Goal: Task Accomplishment & Management: Use online tool/utility

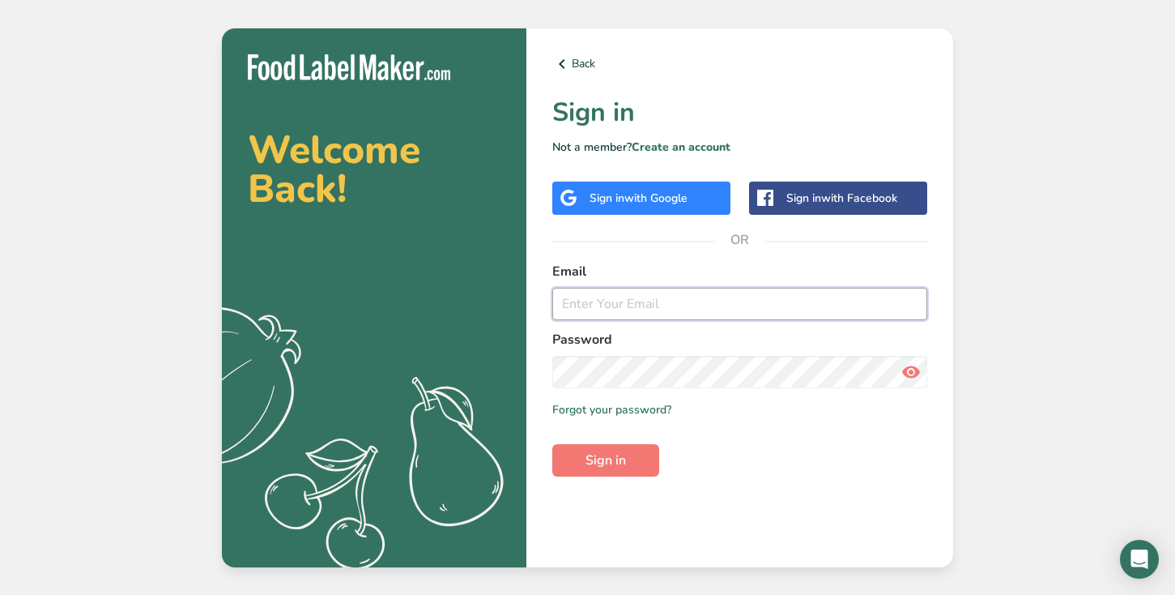
type input "[EMAIL_ADDRESS][DOMAIN_NAME]"
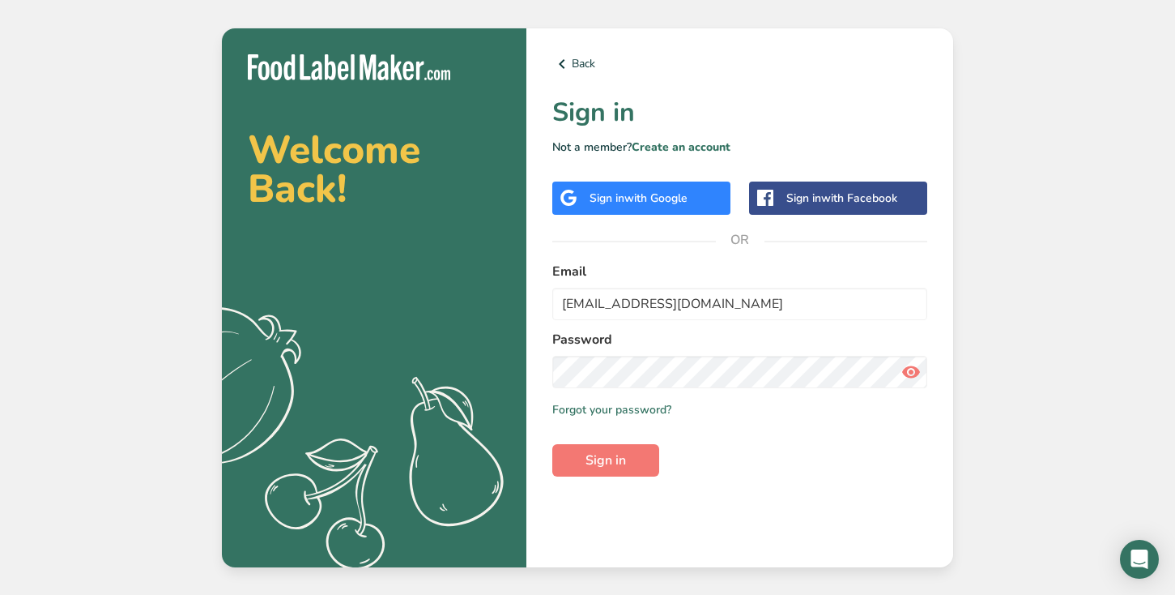
click at [604, 480] on div "Back Sign in Not a member? Create an account Sign in with Google Sign in with F…" at bounding box center [740, 297] width 427 height 539
click at [604, 467] on span "Sign in" at bounding box center [606, 459] width 41 height 19
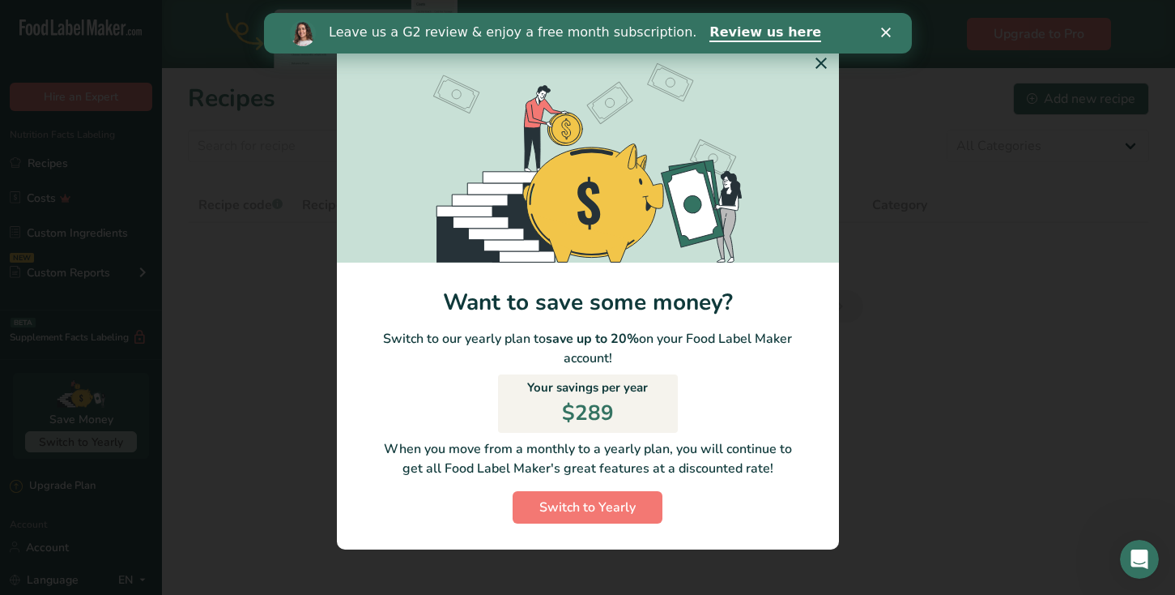
click at [824, 62] on icon "Switch to Yearly Modal" at bounding box center [821, 63] width 19 height 29
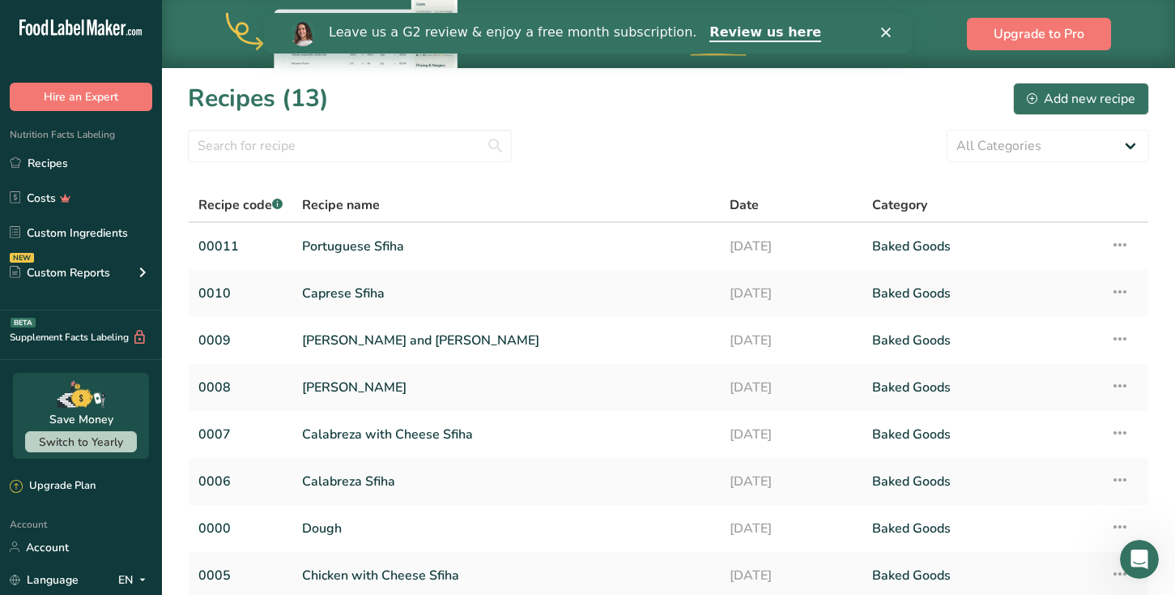
click at [877, 38] on div "Leave us a G2 review & enjoy a free month subscription. Review us here" at bounding box center [587, 33] width 648 height 28
click at [884, 36] on icon "Close" at bounding box center [886, 33] width 10 height 10
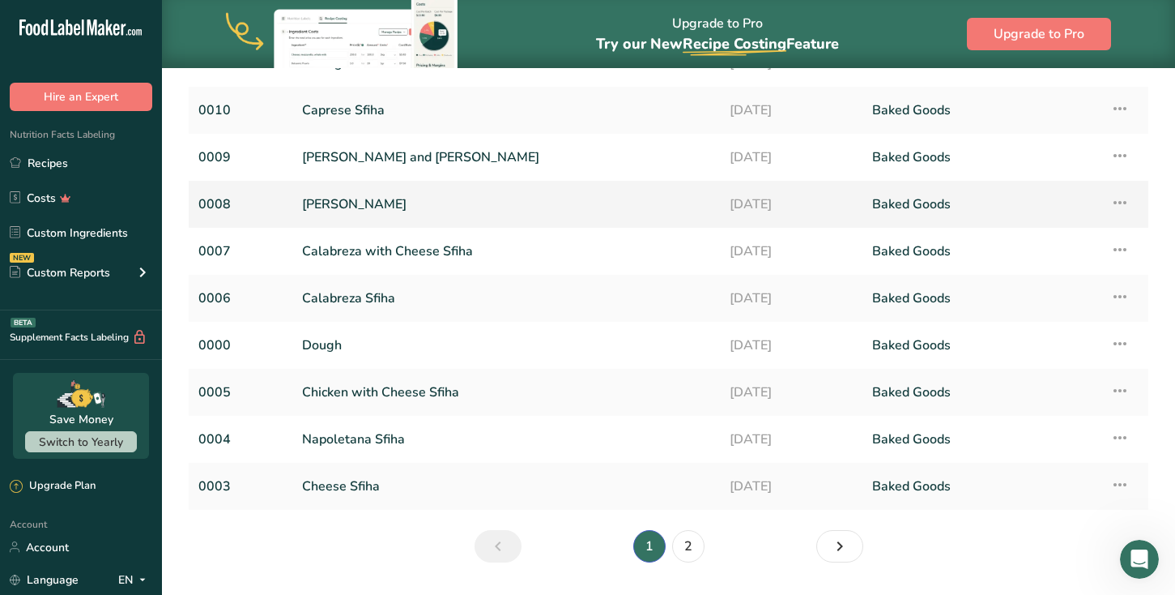
scroll to position [228, 0]
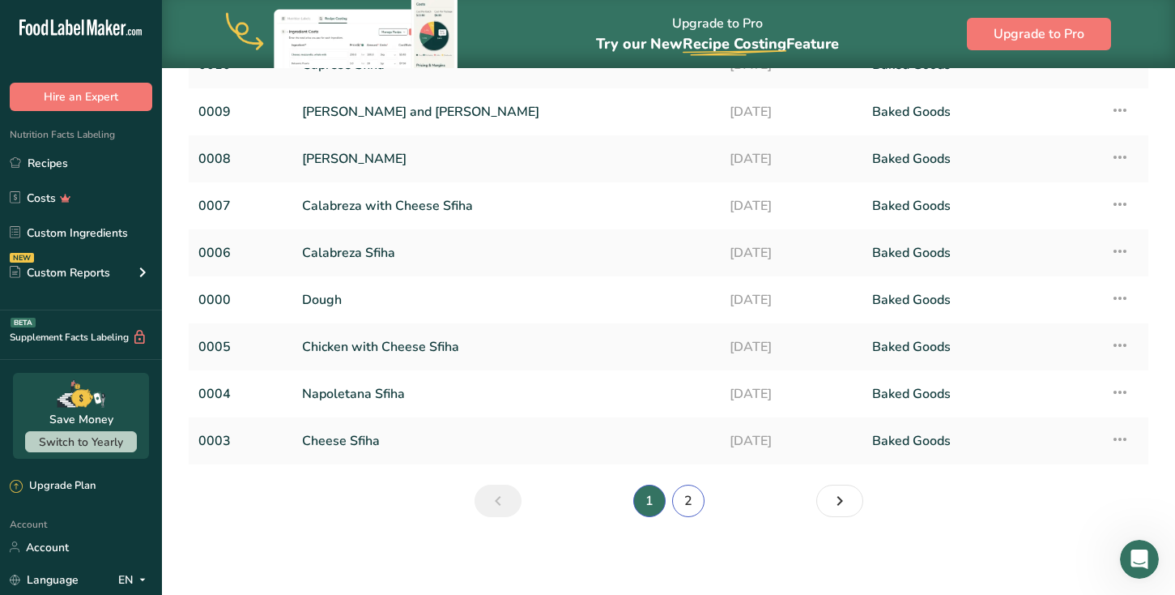
click at [676, 500] on link "2" at bounding box center [688, 500] width 32 height 32
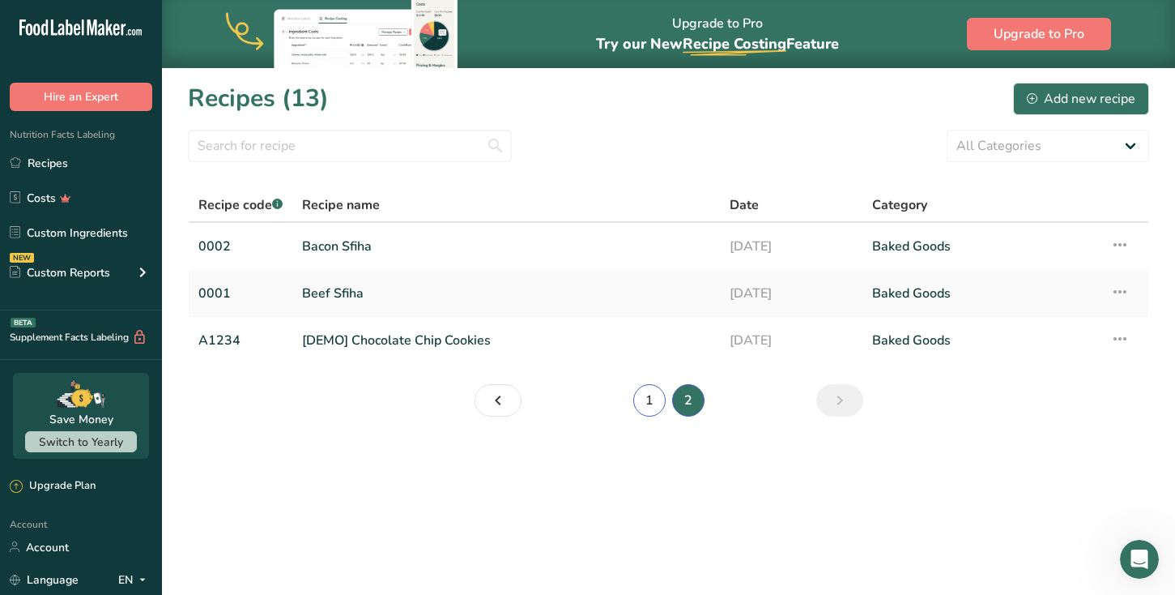
click at [657, 403] on link "1" at bounding box center [649, 400] width 32 height 32
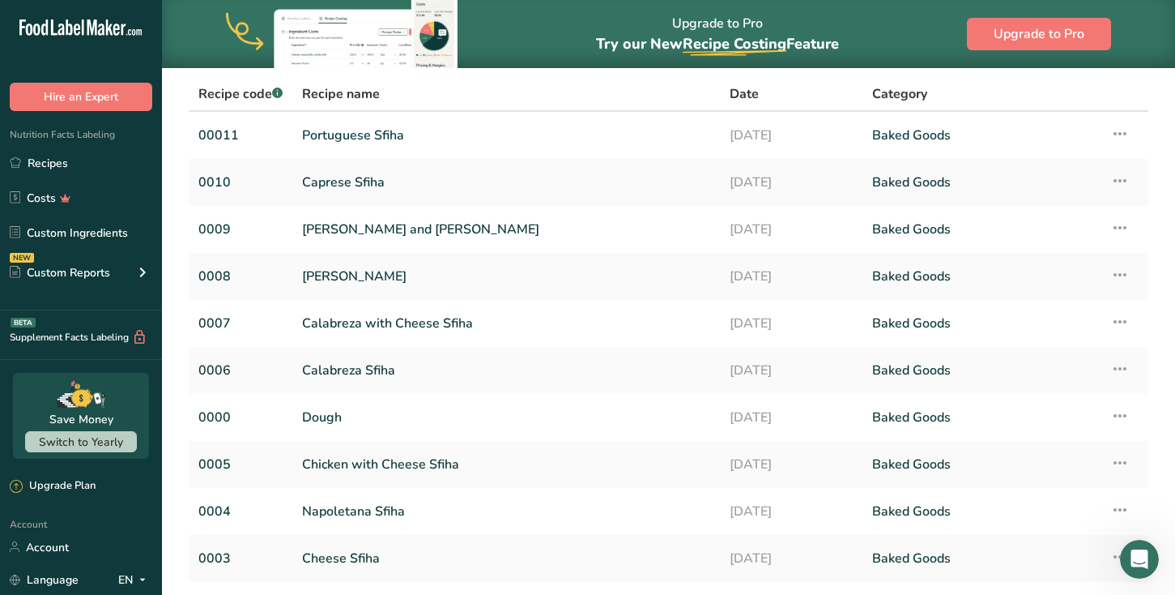
scroll to position [207, 0]
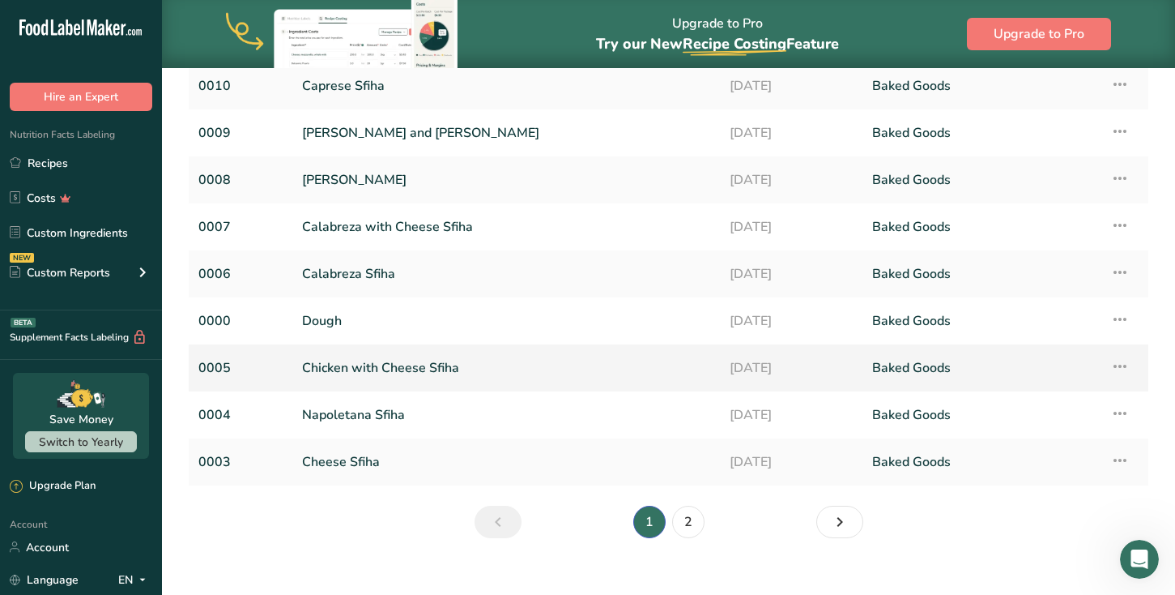
click at [372, 373] on link "Chicken with Cheese Sfiha" at bounding box center [506, 368] width 408 height 34
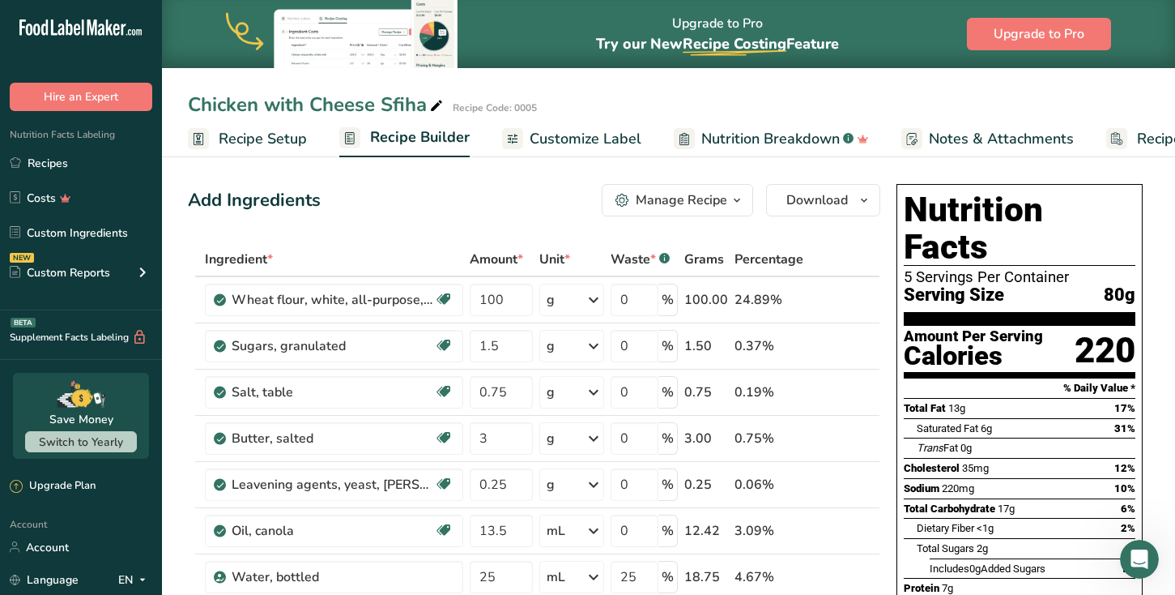
click at [276, 131] on span "Recipe Setup" at bounding box center [263, 139] width 88 height 22
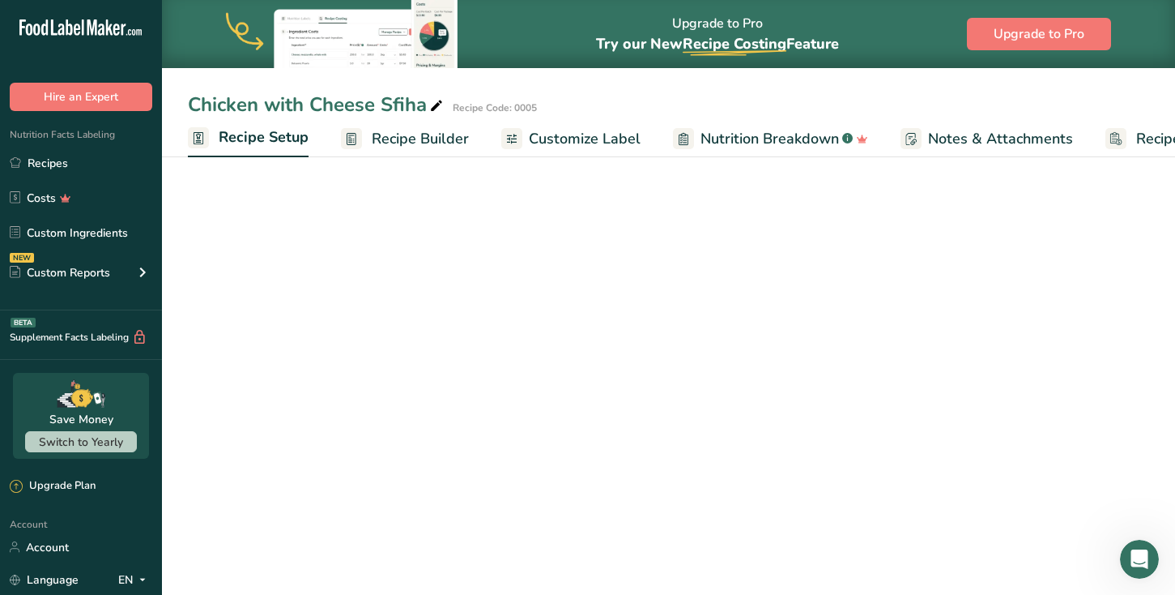
scroll to position [0, 6]
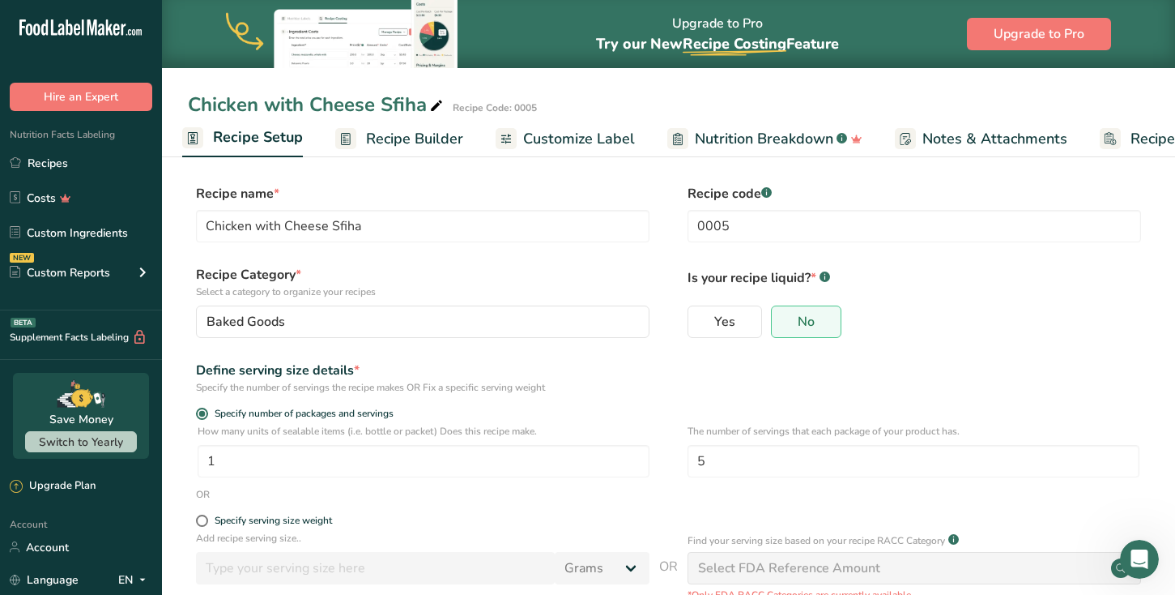
click at [608, 134] on span "Customize Label" at bounding box center [579, 139] width 112 height 22
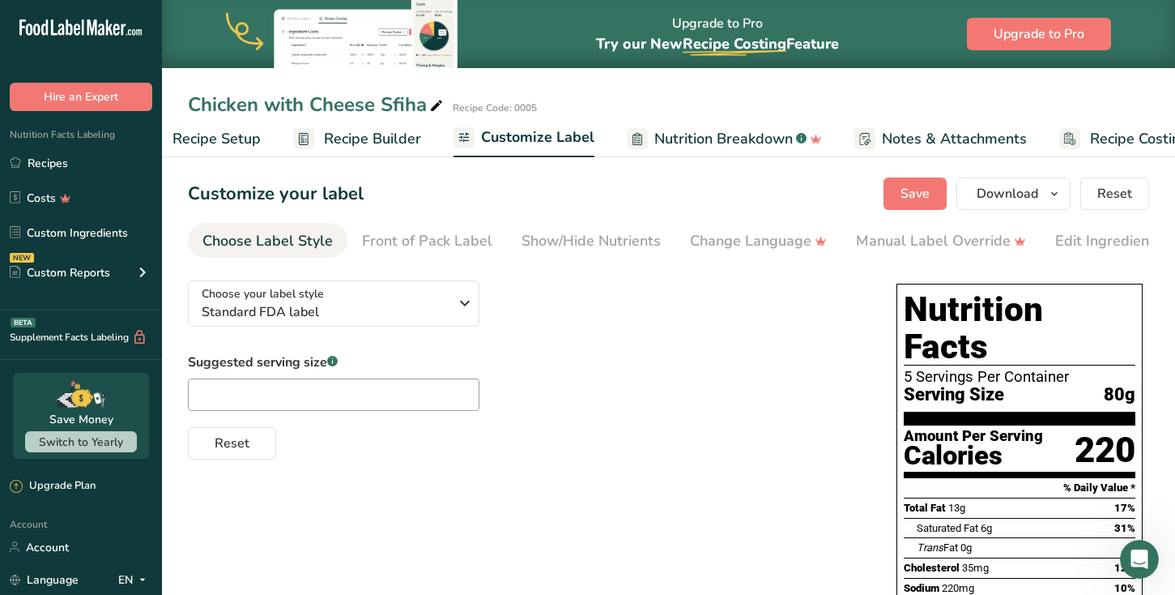
scroll to position [0, 101]
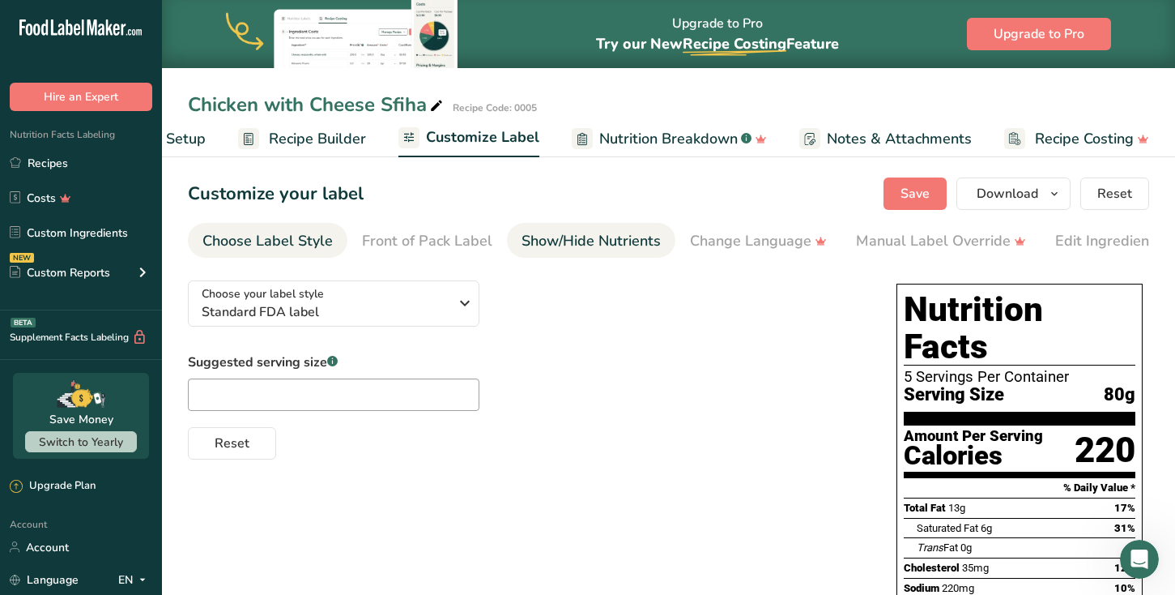
click at [649, 244] on div "Show/Hide Nutrients" at bounding box center [591, 241] width 139 height 22
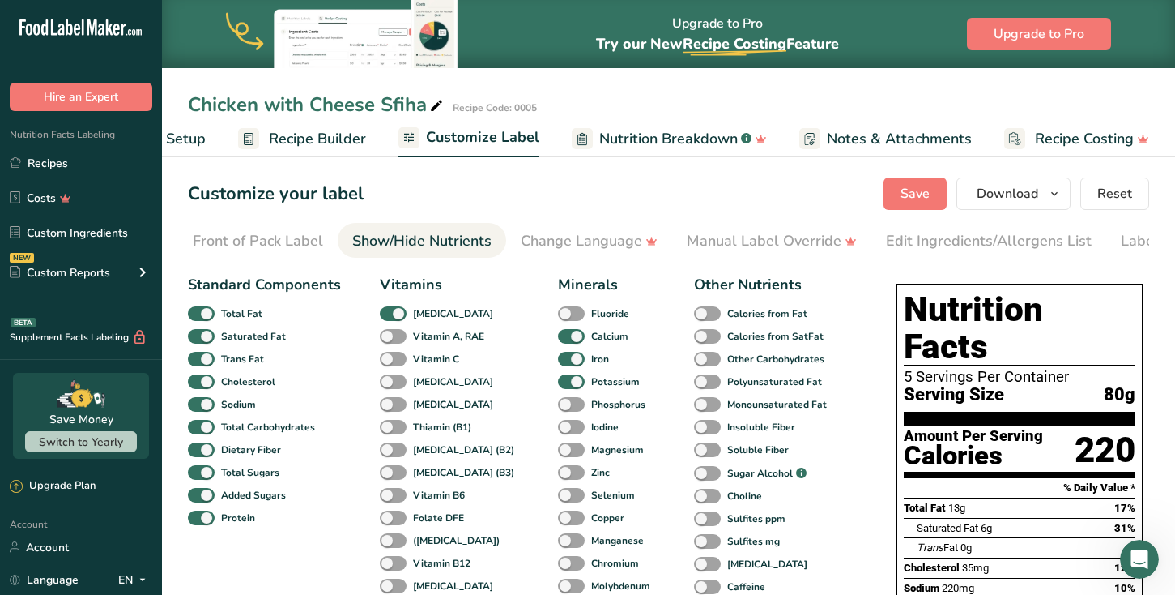
scroll to position [0, 254]
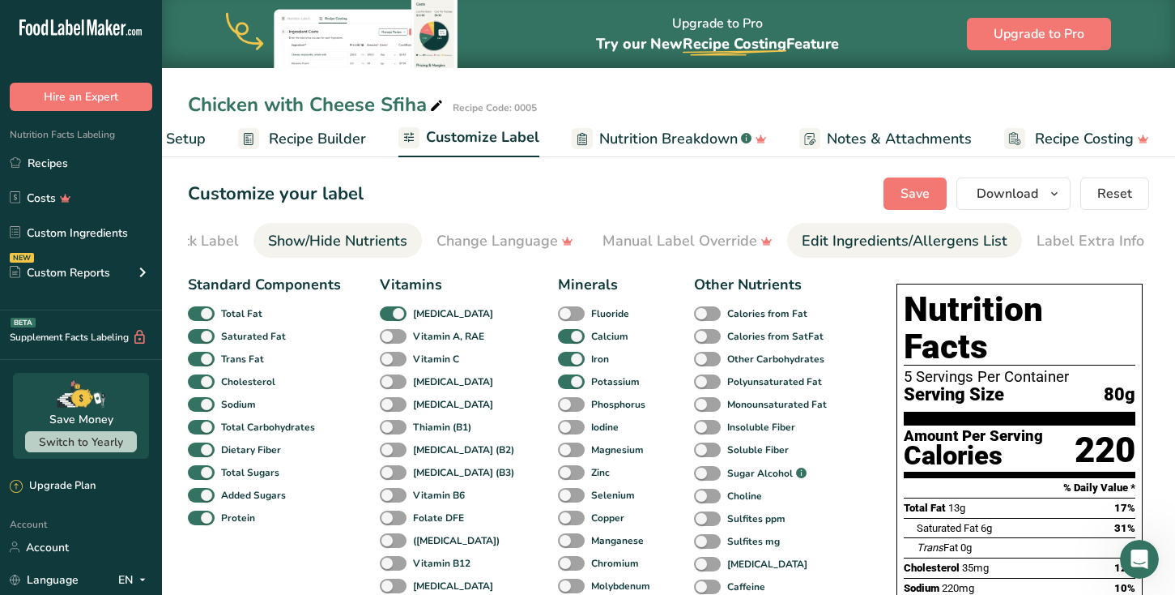
click at [909, 243] on div "Edit Ingredients/Allergens List" at bounding box center [905, 241] width 206 height 22
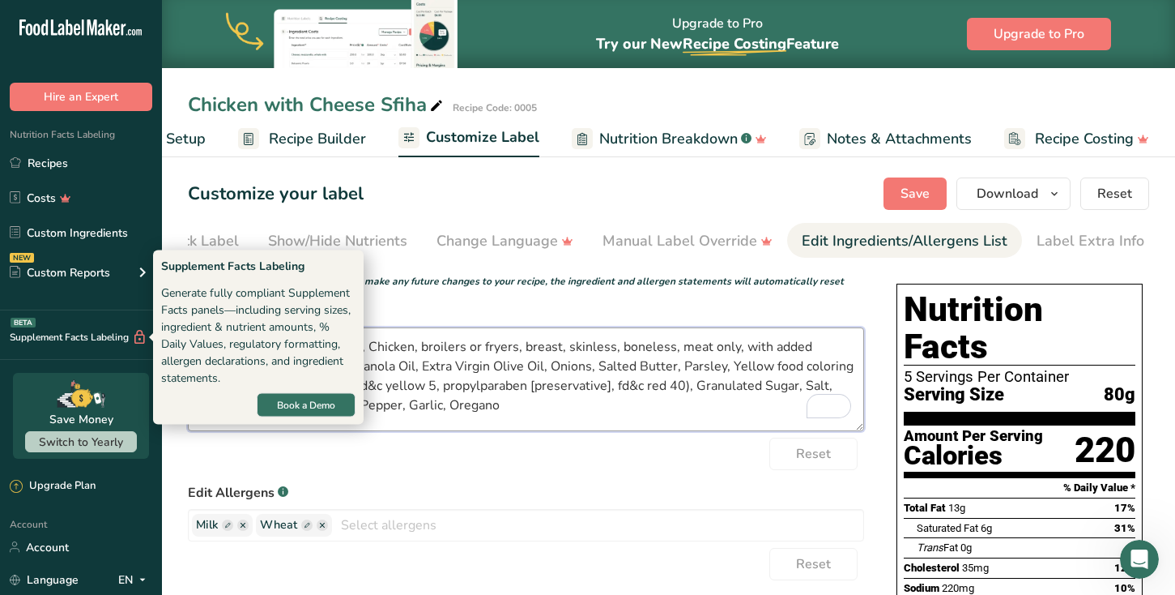
drag, startPoint x: 551, startPoint y: 411, endPoint x: 110, endPoint y: 337, distance: 446.8
click at [110, 337] on div ".a-20{fill:#fff;} Hire an Expert Nutrition Facts Labeling Recipes Costs Custom …" at bounding box center [587, 532] width 1175 height 1065
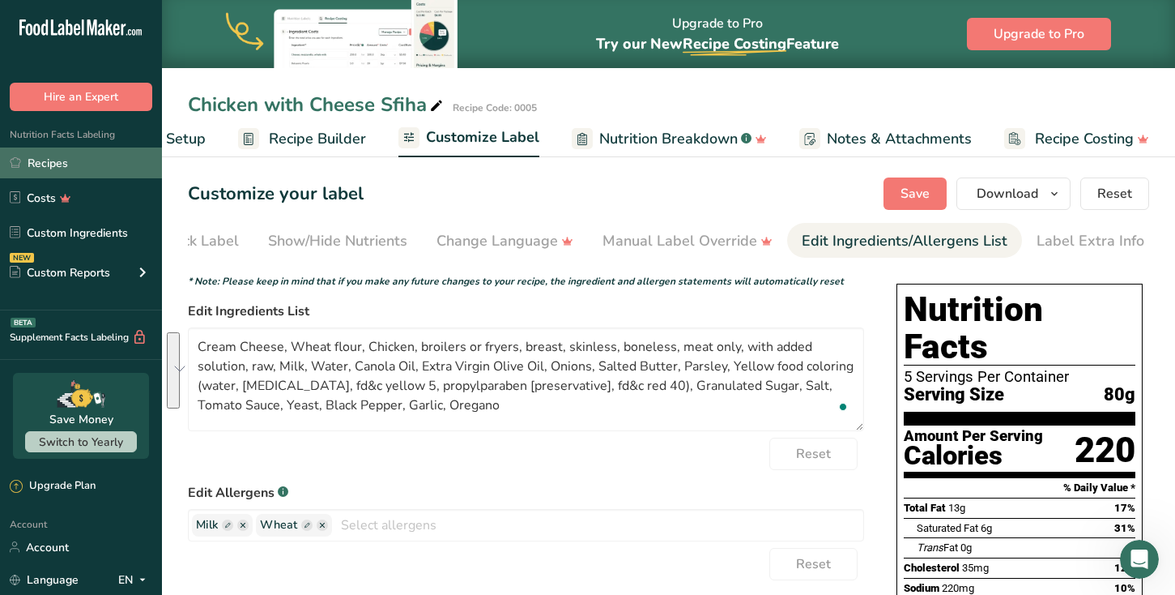
click at [53, 164] on link "Recipes" at bounding box center [81, 162] width 162 height 31
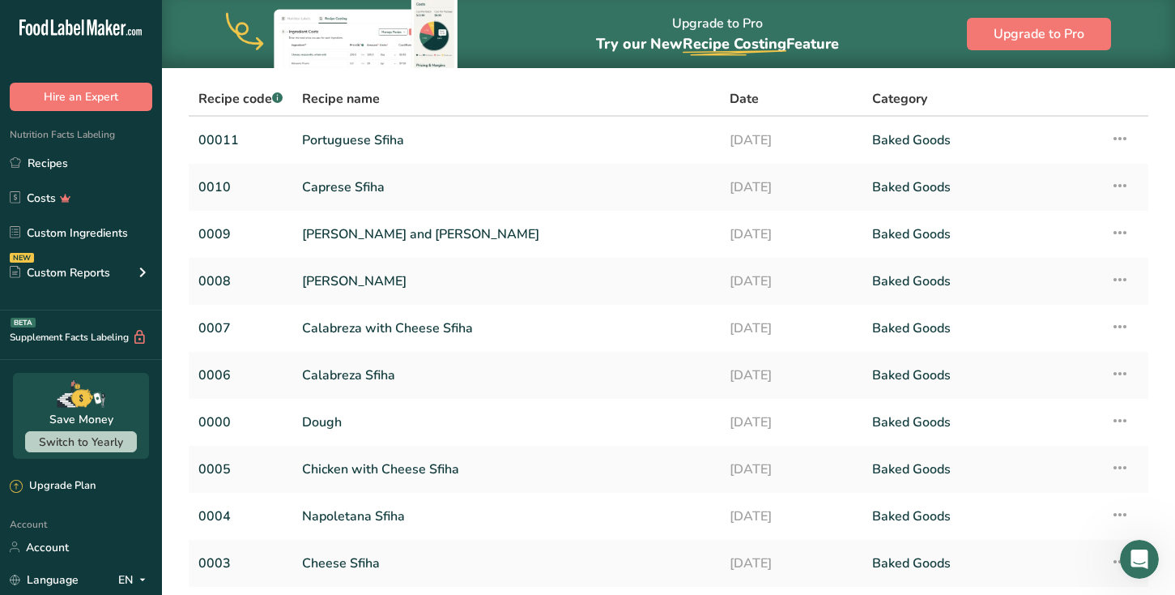
scroll to position [125, 0]
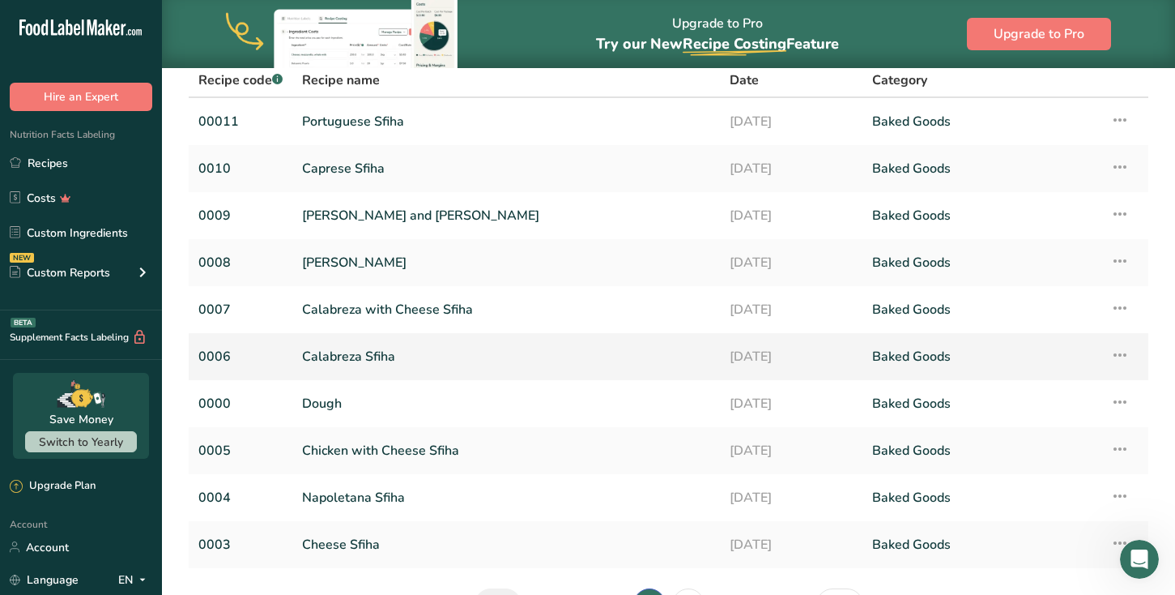
click at [358, 345] on link "Calabreza Sfiha" at bounding box center [506, 356] width 408 height 34
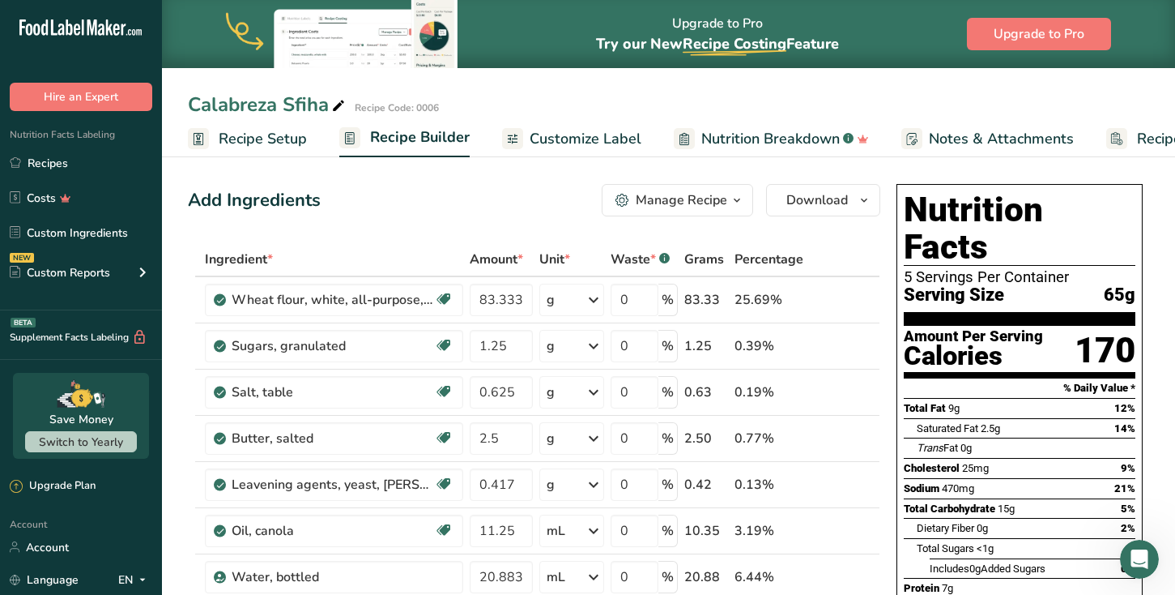
click at [1138, 142] on span "Recipe Costing" at bounding box center [1186, 139] width 99 height 22
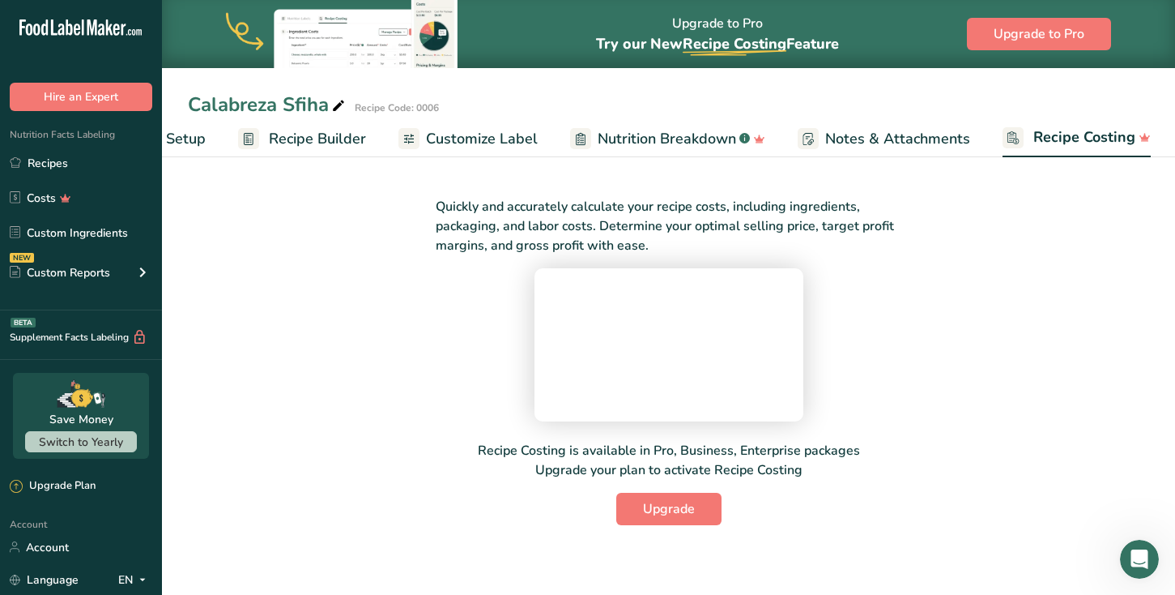
click at [484, 138] on span "Customize Label" at bounding box center [482, 139] width 112 height 22
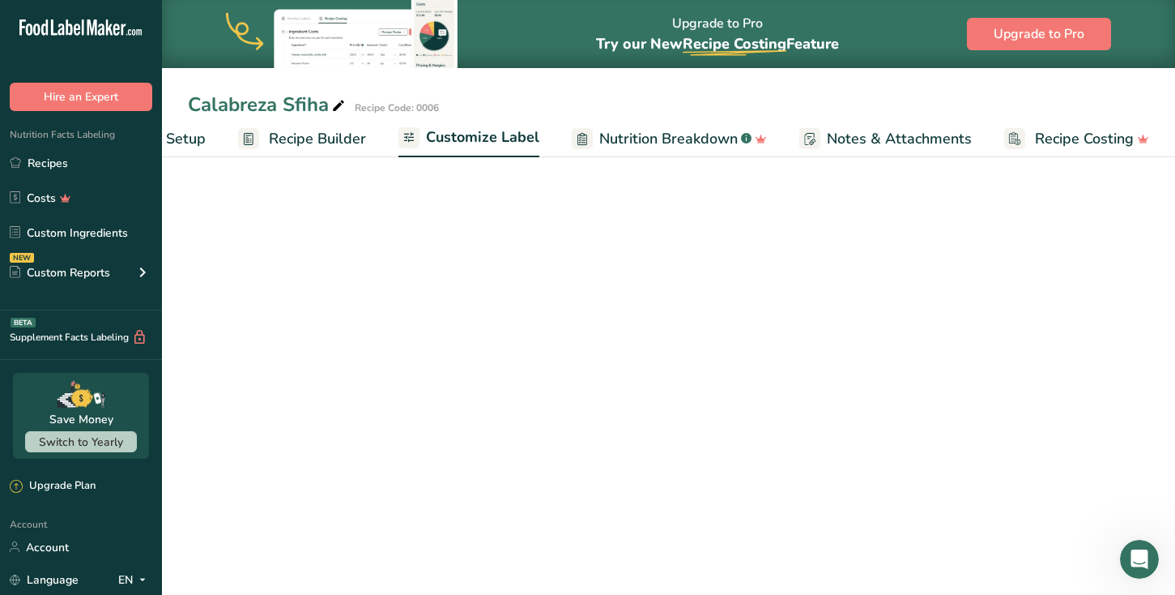
scroll to position [0, 101]
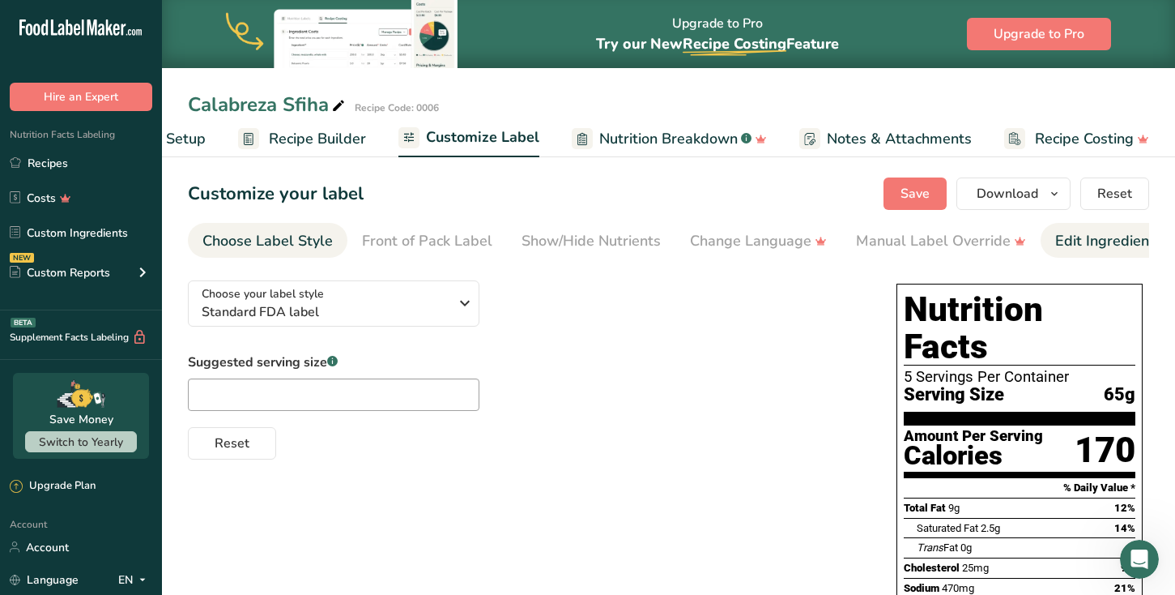
click at [1064, 246] on div "Edit Ingredients/Allergens List" at bounding box center [1159, 241] width 206 height 22
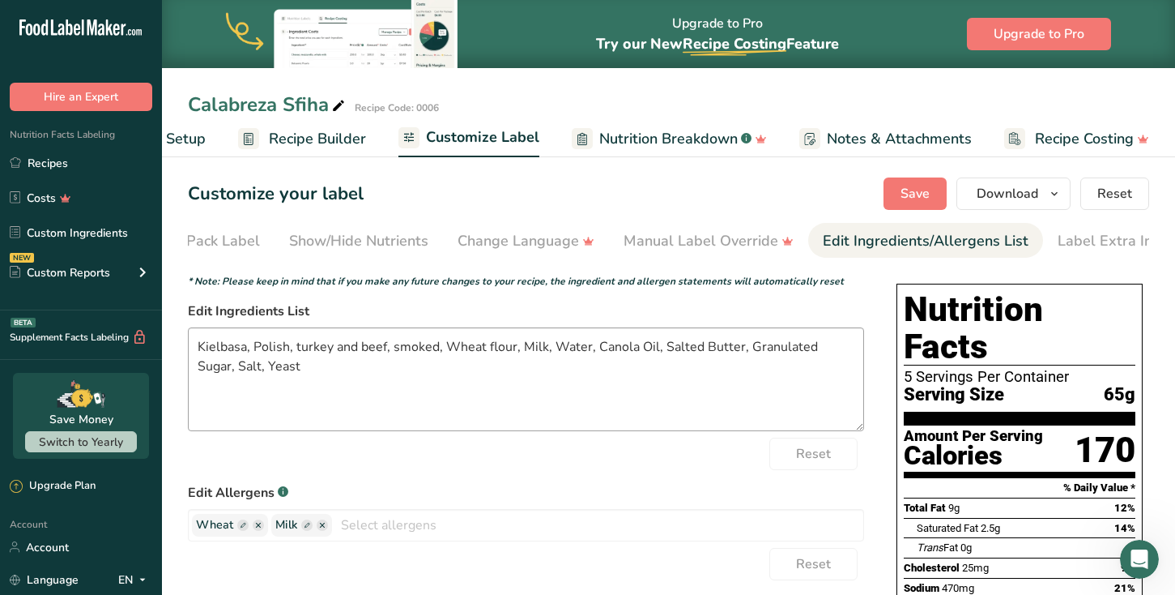
scroll to position [0, 254]
drag, startPoint x: 271, startPoint y: 371, endPoint x: 190, endPoint y: 349, distance: 84.7
click at [190, 349] on section "Customize your label Save Download Choose what to show on your downloaded label…" at bounding box center [668, 568] width 1013 height 834
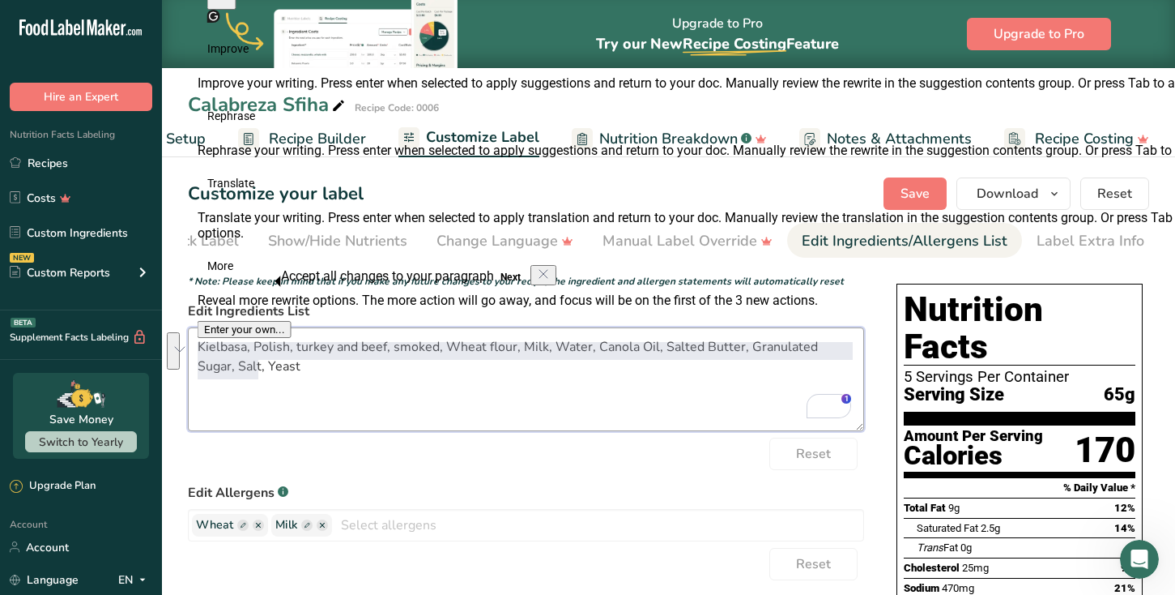
click at [318, 378] on textarea "Kielbasa, Polish, turkey and beef, smoked, Wheat flour, Milk, Water, Canola Oil…" at bounding box center [526, 379] width 676 height 104
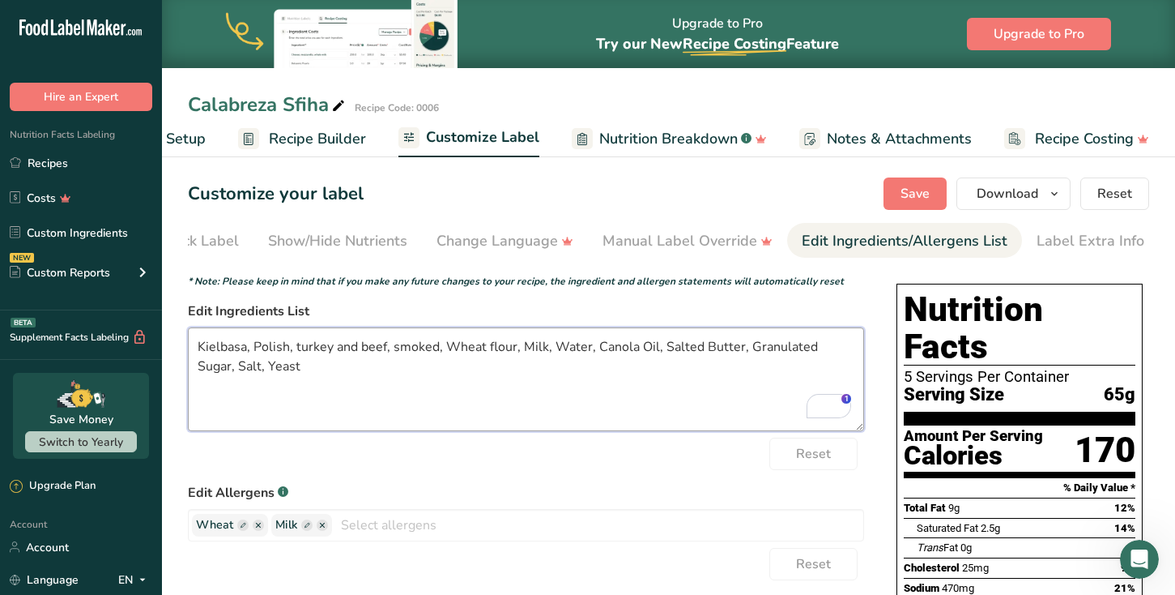
drag, startPoint x: 300, startPoint y: 371, endPoint x: 201, endPoint y: 352, distance: 100.7
click at [201, 351] on textarea "Kielbasa, Polish, turkey and beef, smoked, Wheat flour, Milk, Water, Canola Oil…" at bounding box center [526, 379] width 676 height 104
